Goal: Task Accomplishment & Management: Complete application form

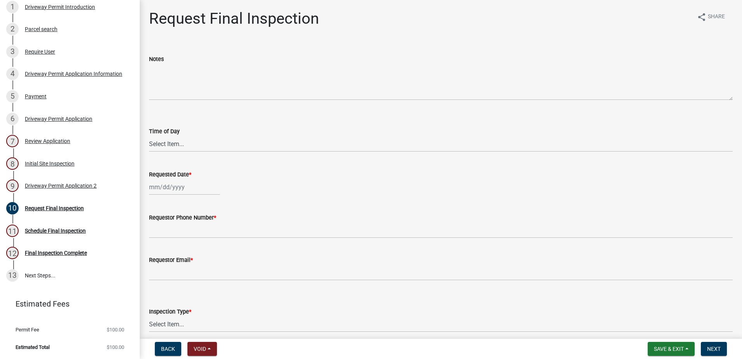
click at [160, 185] on div at bounding box center [184, 187] width 71 height 16
select select "10"
select select "2025"
click at [155, 241] on div "6" at bounding box center [157, 240] width 12 height 12
type input "[DATE]"
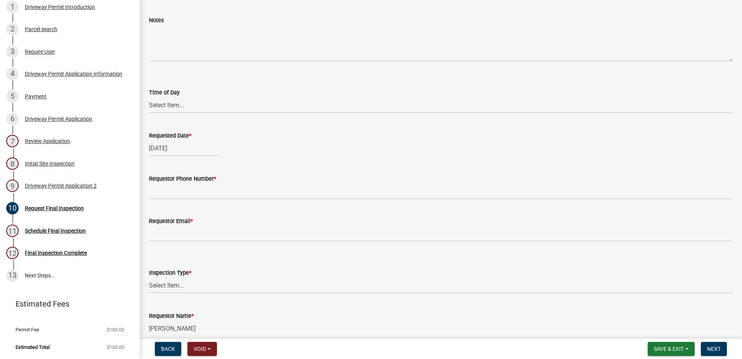
scroll to position [76, 0]
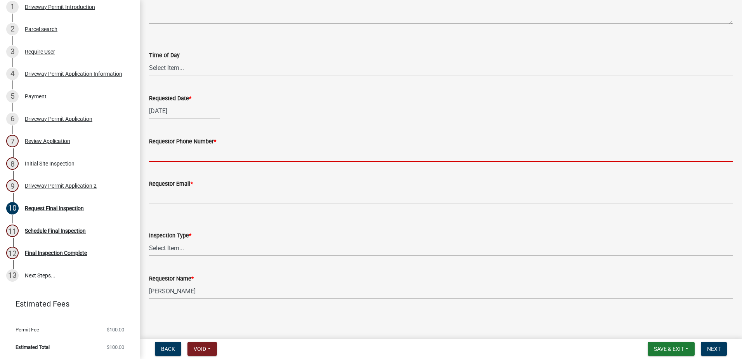
click at [198, 153] on input "Requestor Phone Number *" at bounding box center [441, 154] width 584 height 16
type input "5072270880"
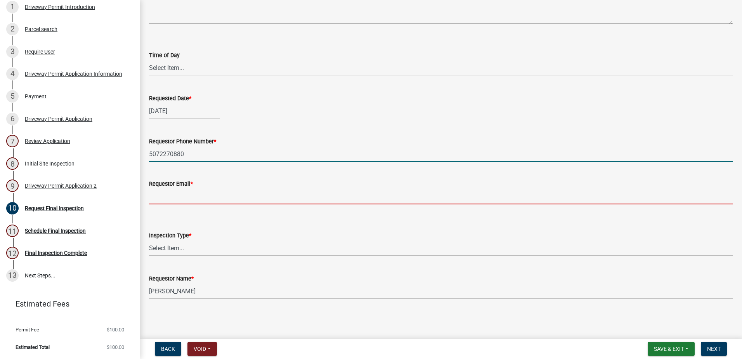
type input "[EMAIL_ADDRESS][DOMAIN_NAME][PERSON_NAME]"
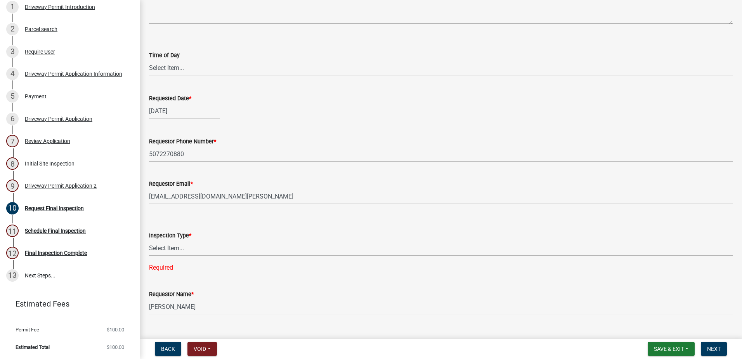
click at [174, 248] on select "Select Item... Final" at bounding box center [441, 248] width 584 height 16
click at [149, 240] on select "Select Item... Final" at bounding box center [441, 248] width 584 height 16
select select "debb4a3e-35c2-4de2-a554-deb08e932456"
click at [660, 345] on span "Save & Exit" at bounding box center [669, 348] width 30 height 6
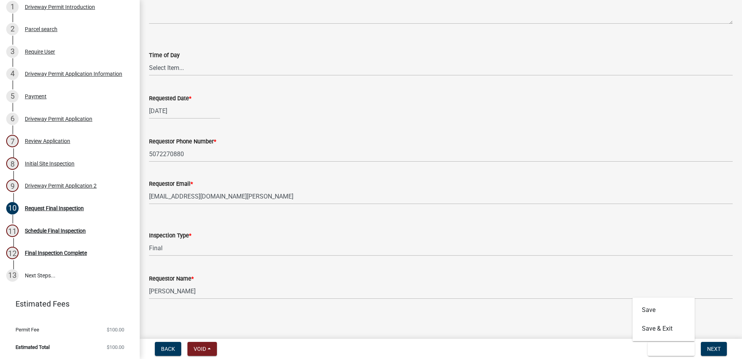
click at [627, 350] on div "Back Void Withdraw Lock Expire Void Save & Exit Save Save & Exit Next" at bounding box center [441, 348] width 590 height 14
click at [714, 348] on span "Next" at bounding box center [714, 348] width 14 height 6
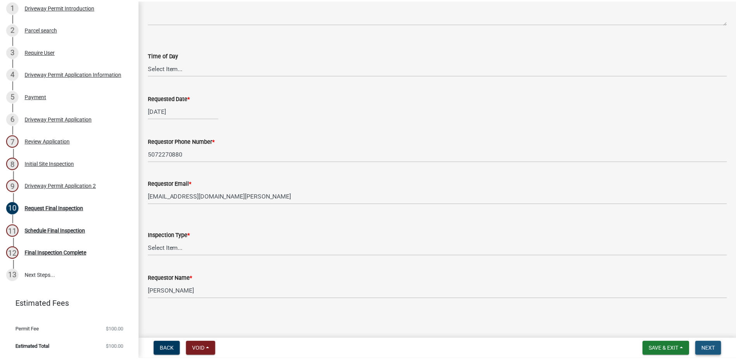
scroll to position [0, 0]
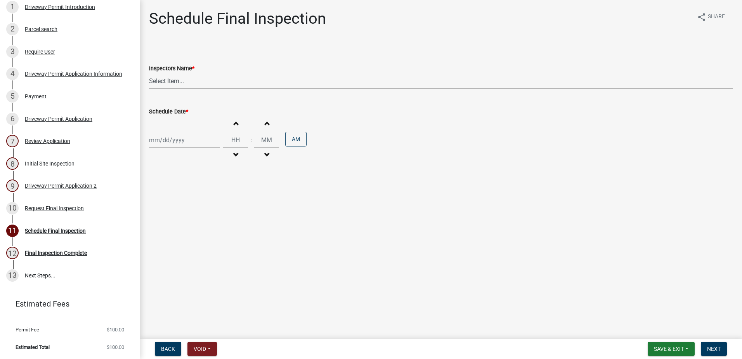
click at [171, 81] on select "Select Item... [PERSON_NAME] ([PERSON_NAME]) [PERSON_NAME] ([PERSON_NAME])" at bounding box center [441, 81] width 584 height 16
select select "c988eeb4-6314-4cc5-ac64-e67741e3085f"
click at [149, 73] on select "Select Item... [PERSON_NAME] ([PERSON_NAME]) [PERSON_NAME] ([PERSON_NAME])" at bounding box center [441, 81] width 584 height 16
click at [184, 141] on div at bounding box center [184, 140] width 71 height 16
select select "10"
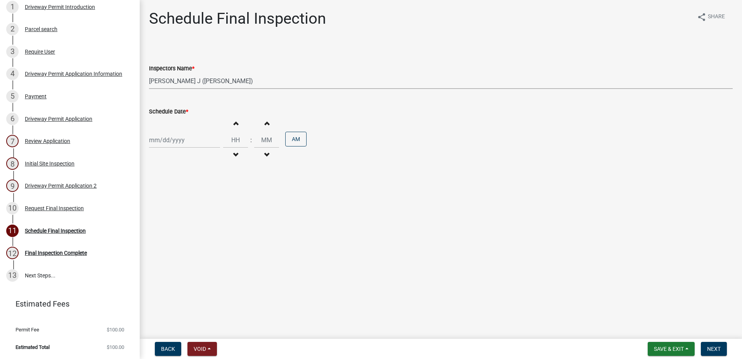
select select "2025"
click at [157, 192] on div "6" at bounding box center [157, 193] width 12 height 12
type input "[DATE]"
click at [234, 154] on span "button" at bounding box center [236, 155] width 4 height 6
type input "11"
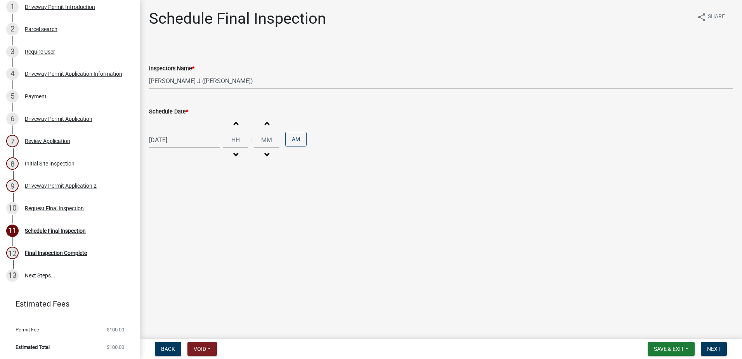
type input "00"
click at [294, 139] on button "PM" at bounding box center [295, 139] width 21 height 15
click at [172, 348] on span "Back" at bounding box center [168, 348] width 14 height 6
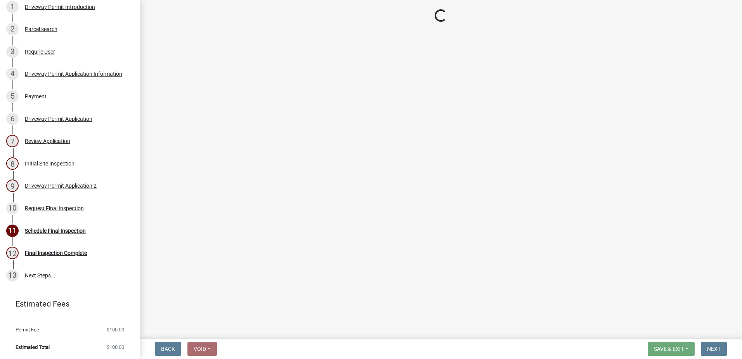
select select "debb4a3e-35c2-4de2-a554-deb08e932456"
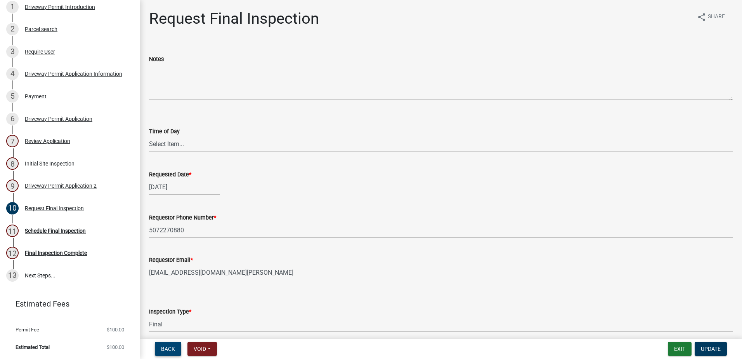
click at [171, 347] on span "Back" at bounding box center [168, 348] width 14 height 6
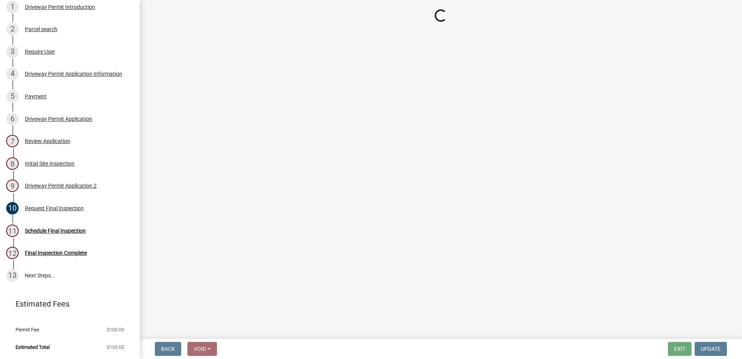
select select "03146173-21fa-4084-822b-fee7f66add48"
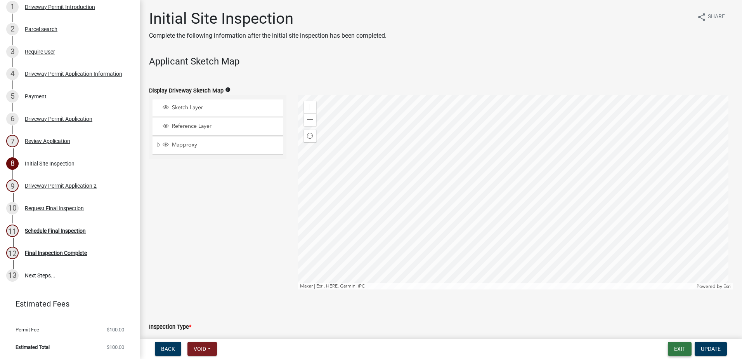
click at [678, 345] on button "Exit" at bounding box center [680, 348] width 24 height 14
